Goal: Task Accomplishment & Management: Manage account settings

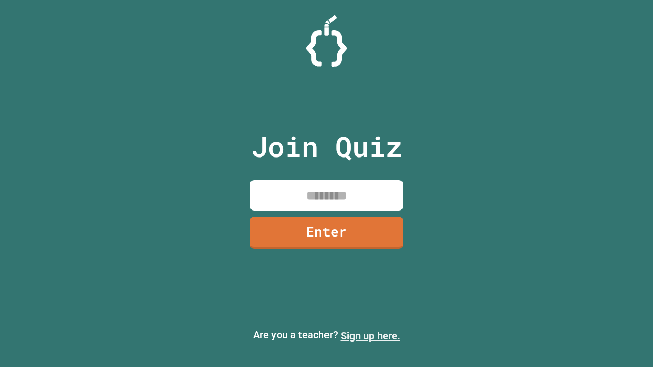
click at [370, 336] on link "Sign up here." at bounding box center [371, 336] width 60 height 12
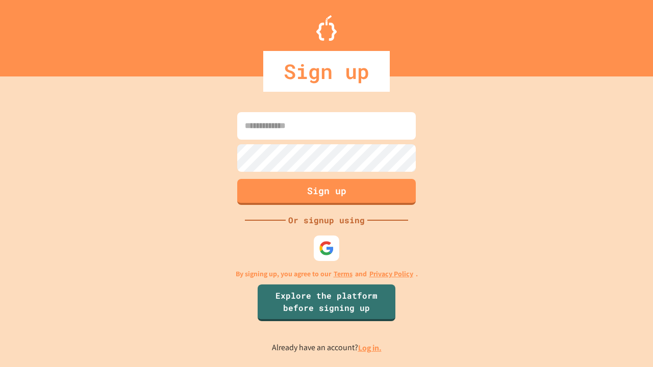
click at [370, 348] on link "Log in." at bounding box center [369, 348] width 23 height 11
